Goal: Navigation & Orientation: Understand site structure

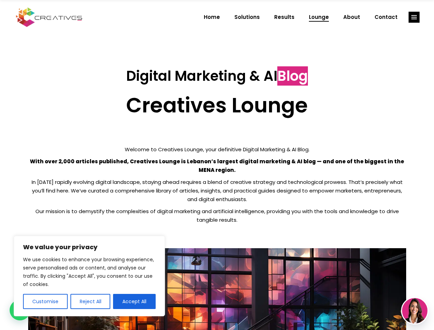
click at [217, 165] on p "With over 2,000 articles published, Creatives Lounge is Lebanon’s largest digit…" at bounding box center [217, 165] width 378 height 17
click at [45, 301] on button "Customise" at bounding box center [45, 301] width 45 height 15
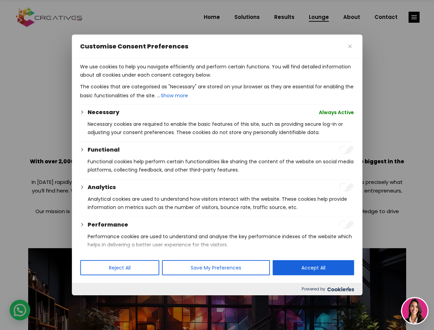
click at [90, 301] on div at bounding box center [217, 165] width 434 height 330
click at [134, 79] on p "We use cookies to help you navigate efficiently and perform certain functions. …" at bounding box center [217, 70] width 274 height 16
click at [414, 17] on div at bounding box center [217, 165] width 434 height 330
click at [414, 310] on img at bounding box center [414, 310] width 25 height 25
